Goal: Register for event/course

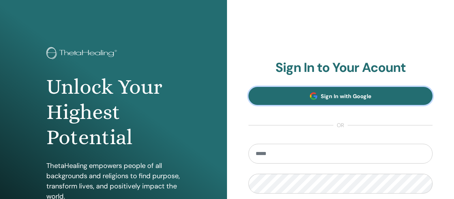
click at [320, 100] on link "Sign In with Google" at bounding box center [341, 96] width 184 height 18
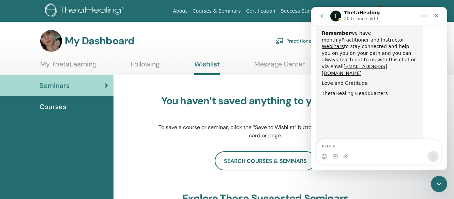
scroll to position [395, 0]
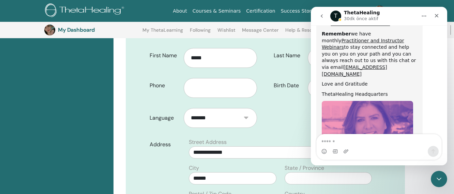
scroll to position [400, 0]
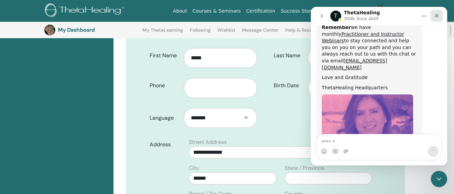
click at [439, 15] on icon "Kapat" at bounding box center [436, 15] width 5 height 5
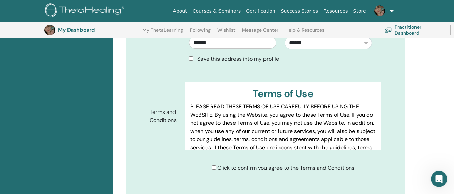
scroll to position [358, 0]
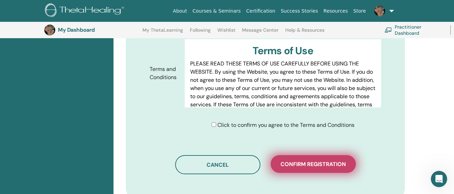
click at [324, 161] on span "Confirm registration" at bounding box center [313, 164] width 65 height 7
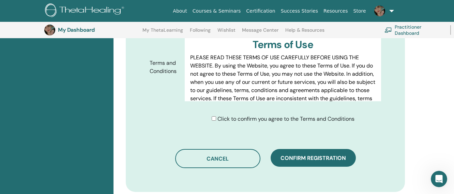
scroll to position [392, 0]
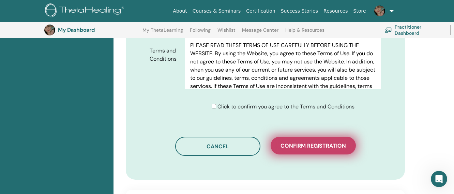
click at [303, 142] on span "Confirm registration" at bounding box center [313, 145] width 65 height 7
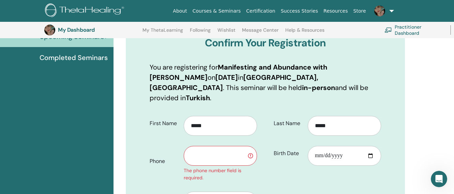
scroll to position [85, 0]
click at [227, 148] on input "text" at bounding box center [220, 156] width 73 height 20
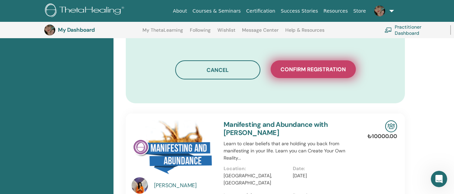
scroll to position [426, 0]
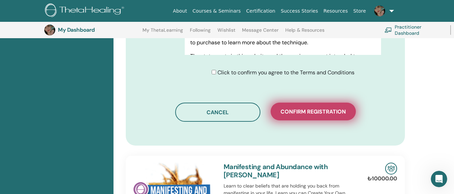
type input "**********"
click at [310, 108] on span "Confirm registration" at bounding box center [313, 111] width 65 height 7
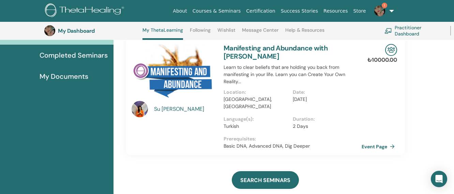
scroll to position [52, 0]
